Goal: Information Seeking & Learning: Find specific fact

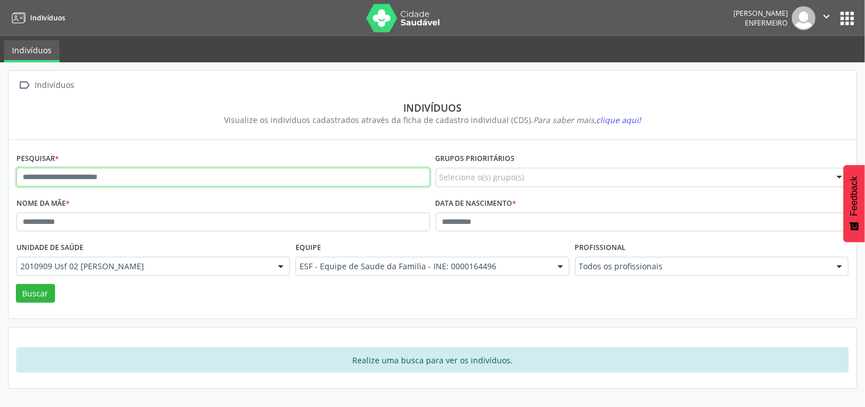
click at [205, 170] on input "text" at bounding box center [222, 177] width 413 height 19
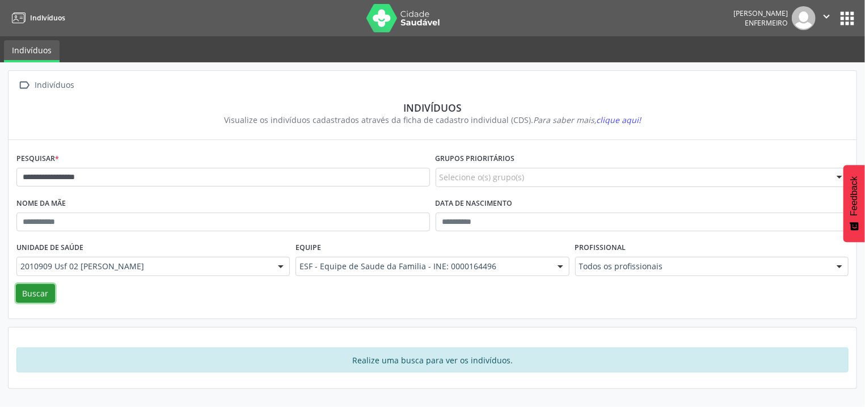
click at [37, 298] on button "Buscar" at bounding box center [35, 293] width 39 height 19
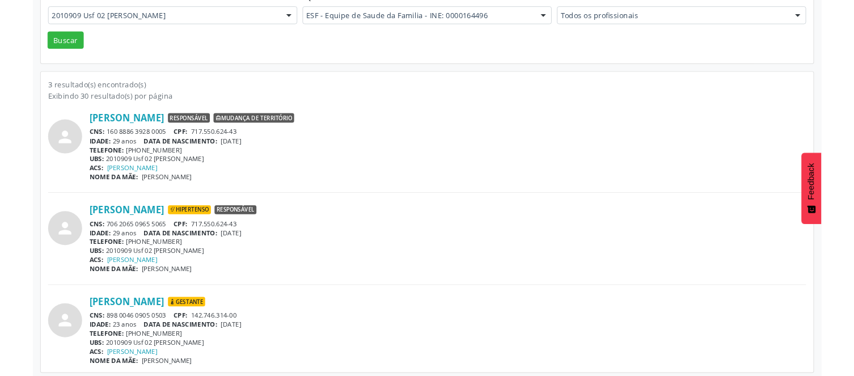
scroll to position [255, 0]
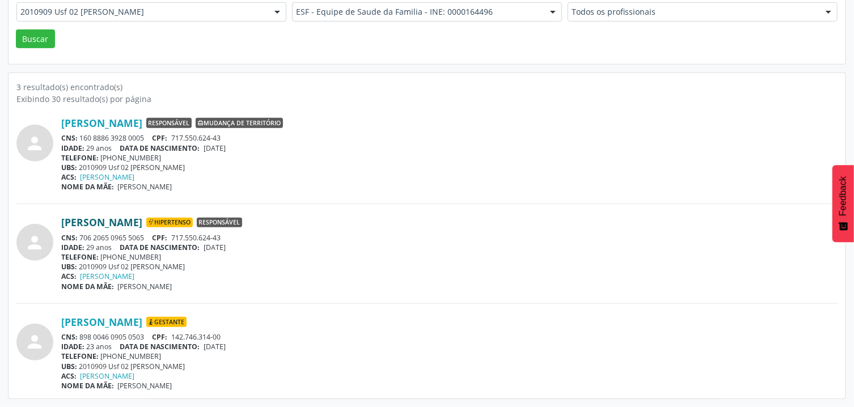
click at [135, 221] on link "[PERSON_NAME]" at bounding box center [101, 222] width 81 height 12
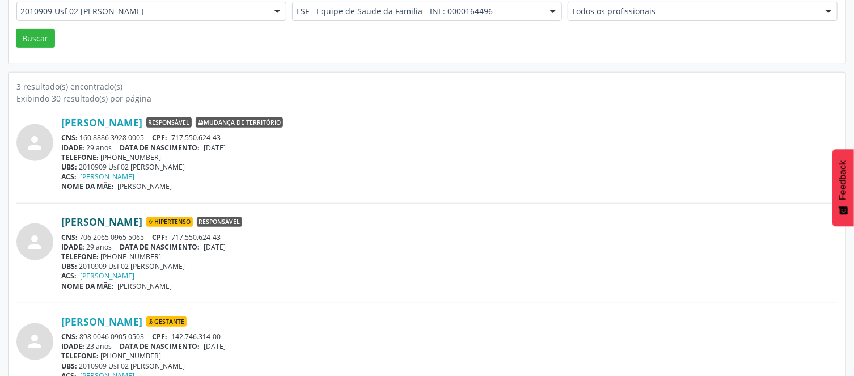
click at [98, 223] on link "[PERSON_NAME]" at bounding box center [101, 221] width 81 height 12
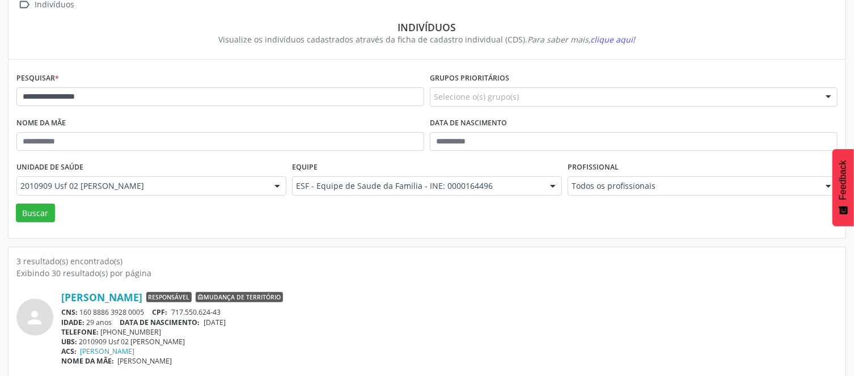
scroll to position [73, 0]
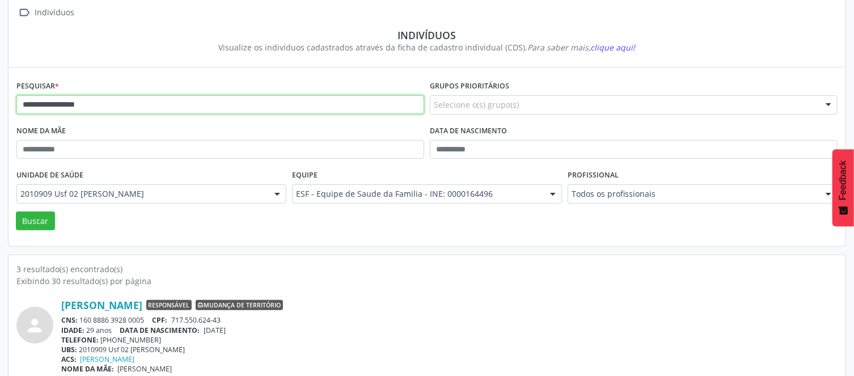
click at [138, 99] on input "**********" at bounding box center [220, 104] width 408 height 19
click at [16, 211] on button "Buscar" at bounding box center [35, 220] width 39 height 19
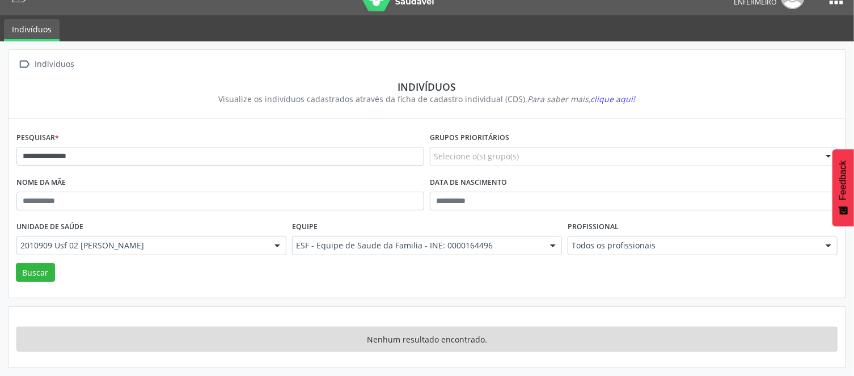
scroll to position [20, 0]
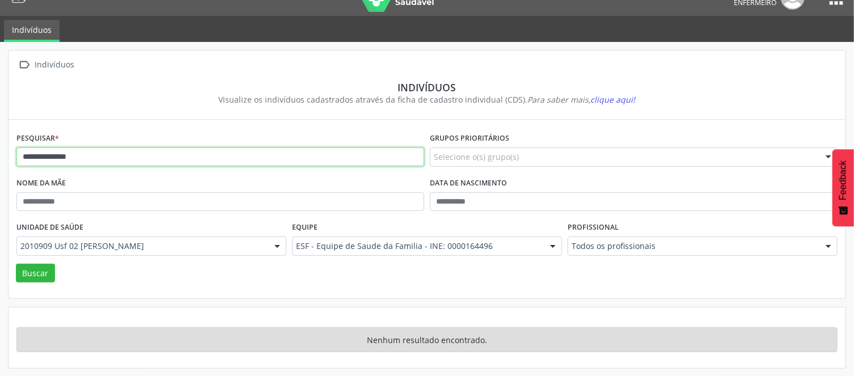
click at [112, 158] on input "**********" at bounding box center [220, 156] width 408 height 19
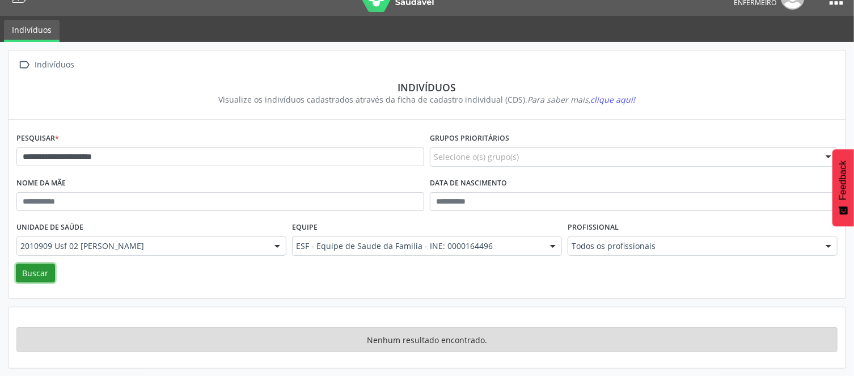
click at [50, 275] on button "Buscar" at bounding box center [35, 273] width 39 height 19
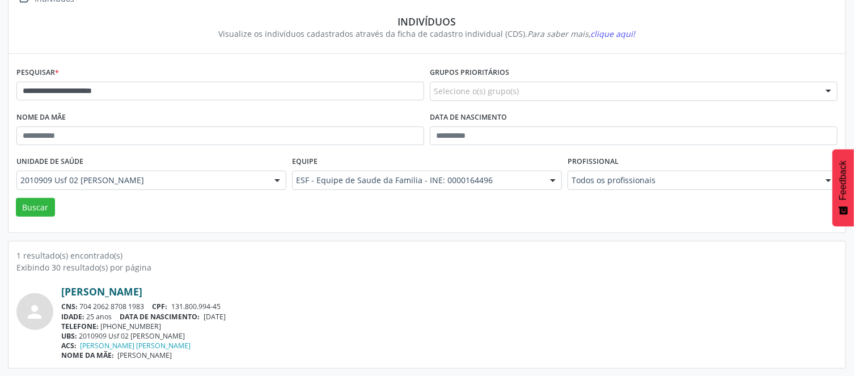
click at [142, 285] on link "[PERSON_NAME]" at bounding box center [101, 291] width 81 height 12
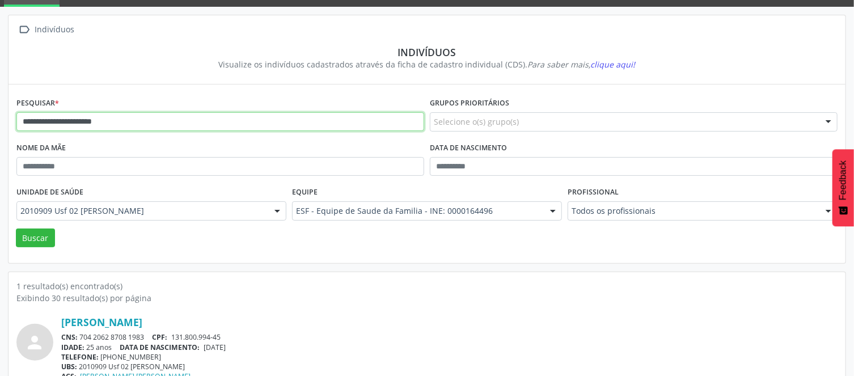
click at [168, 113] on input "**********" at bounding box center [220, 121] width 408 height 19
click at [16, 228] on button "Buscar" at bounding box center [35, 237] width 39 height 19
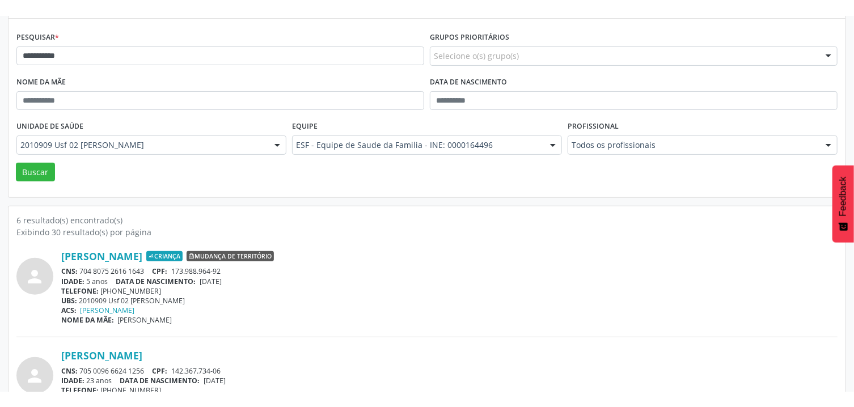
scroll to position [268, 0]
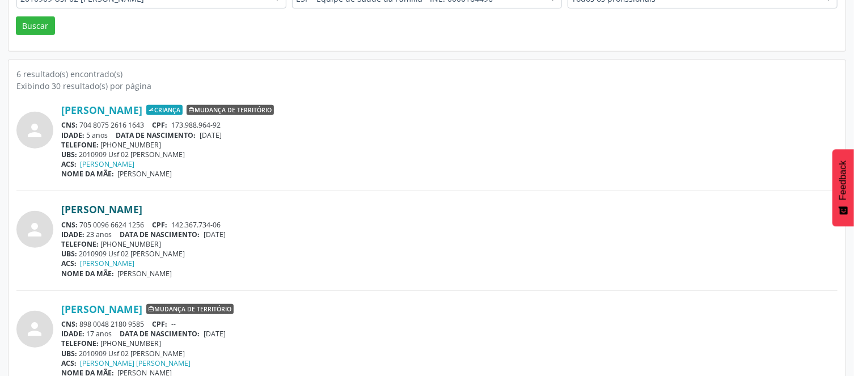
click at [142, 213] on link "[PERSON_NAME]" at bounding box center [101, 209] width 81 height 12
click at [349, 168] on div "ACS: [PERSON_NAME]" at bounding box center [449, 164] width 776 height 10
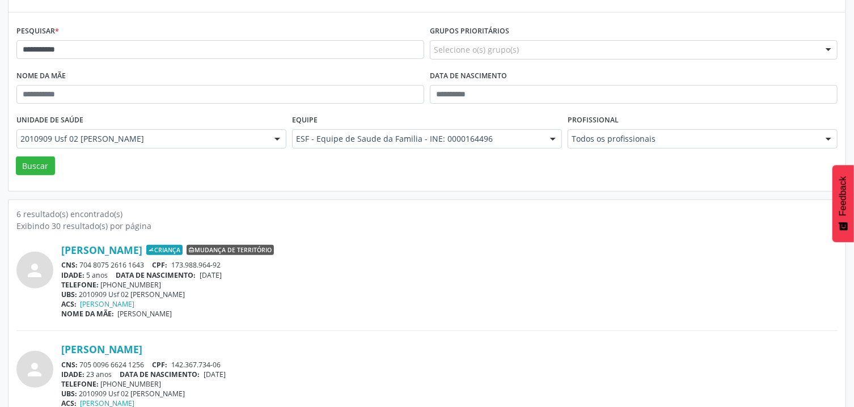
scroll to position [0, 0]
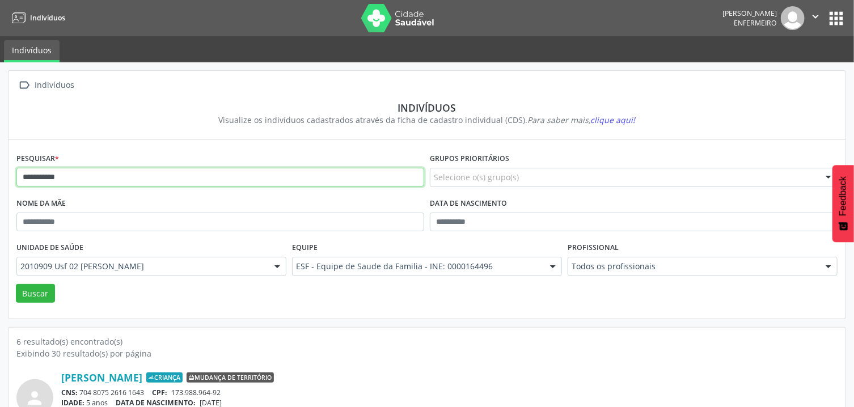
click at [359, 180] on input "**********" at bounding box center [220, 177] width 408 height 19
type input "*"
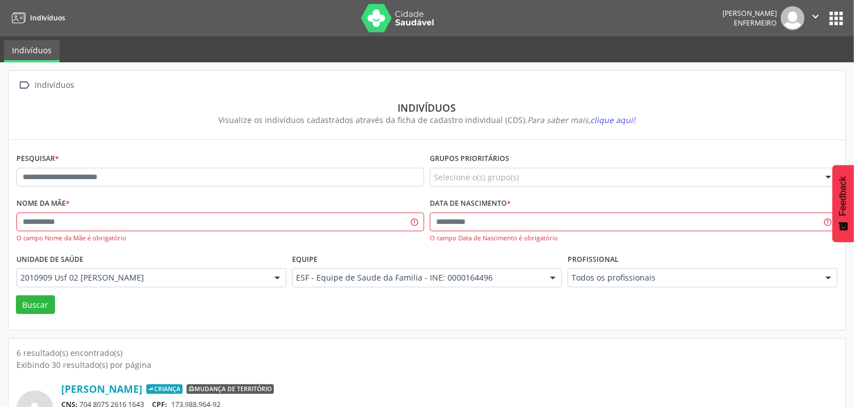
click at [837, 15] on button "apps" at bounding box center [836, 19] width 20 height 20
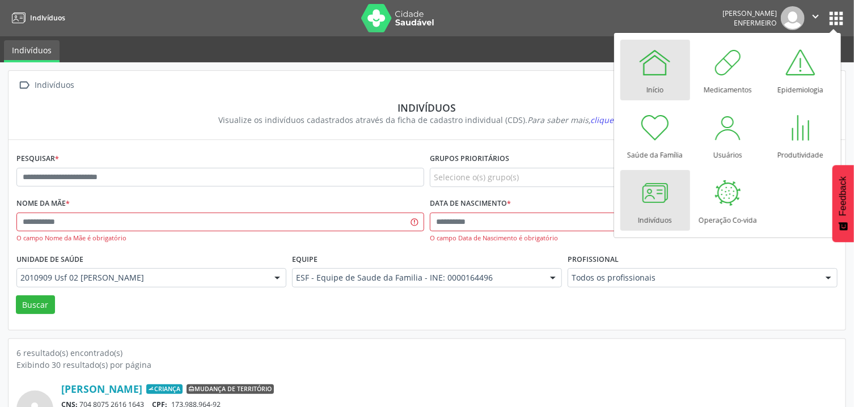
click at [650, 74] on div at bounding box center [655, 62] width 34 height 34
